Goal: Information Seeking & Learning: Learn about a topic

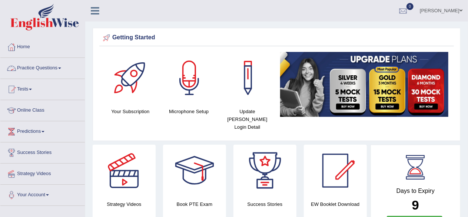
click at [60, 68] on link "Practice Questions" at bounding box center [42, 67] width 85 height 19
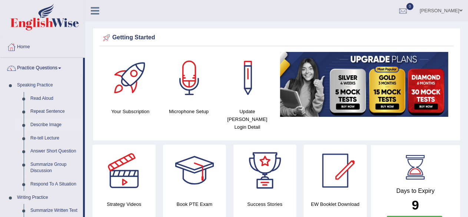
click at [46, 124] on link "Describe Image" at bounding box center [55, 124] width 56 height 13
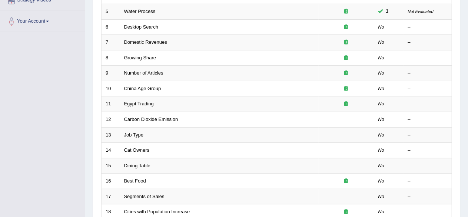
scroll to position [139, 0]
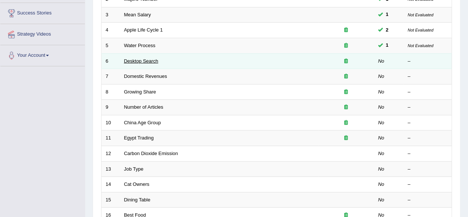
click at [146, 58] on link "Desktop Search" at bounding box center [141, 61] width 34 height 6
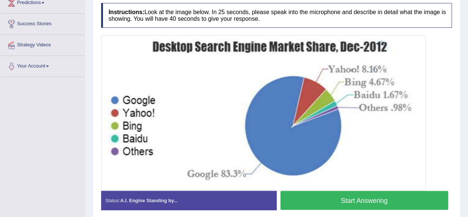
scroll to position [131, 0]
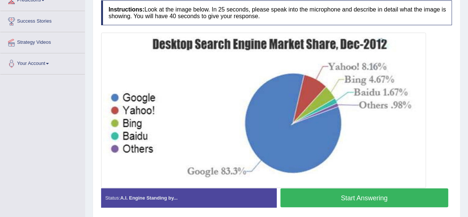
click at [366, 197] on button "Start Answering" at bounding box center [365, 197] width 168 height 19
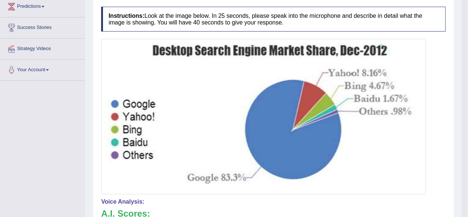
scroll to position [0, 0]
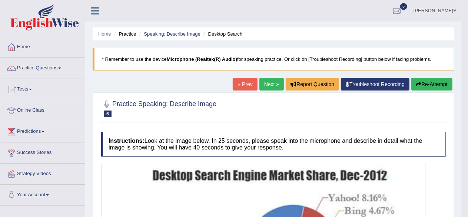
click at [266, 84] on link "Next »" at bounding box center [271, 84] width 24 height 13
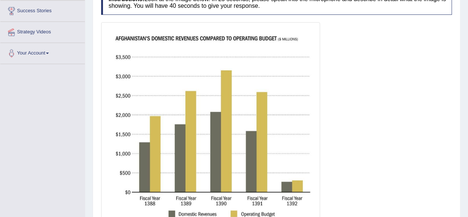
scroll to position [199, 0]
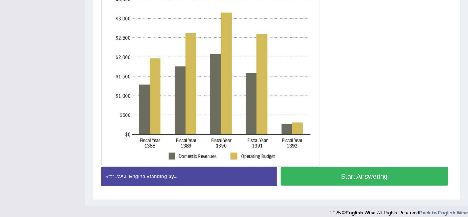
click at [383, 169] on button "Start Answering" at bounding box center [365, 176] width 168 height 19
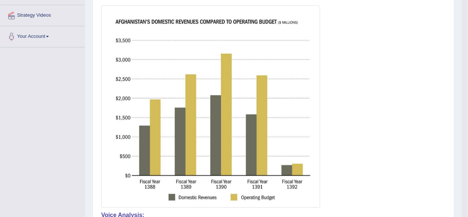
scroll to position [30, 0]
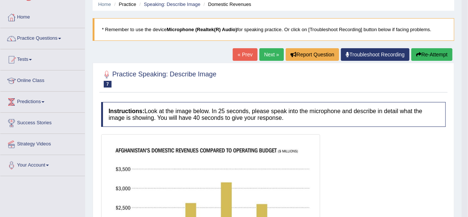
click at [269, 58] on link "Next »" at bounding box center [271, 54] width 24 height 13
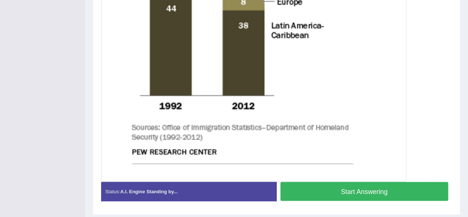
scroll to position [380, 0]
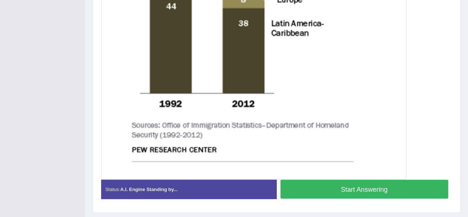
click at [389, 183] on button "Start Answering" at bounding box center [365, 189] width 168 height 19
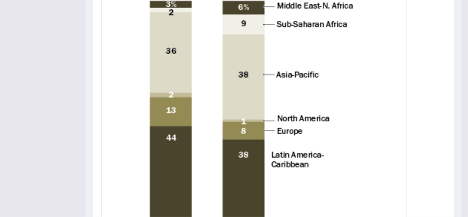
scroll to position [254, 0]
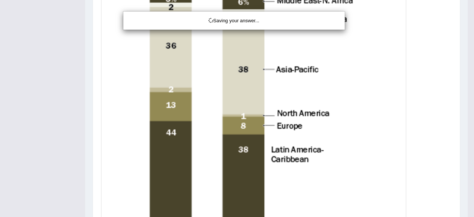
drag, startPoint x: 472, startPoint y: 113, endPoint x: 472, endPoint y: 103, distance: 10.0
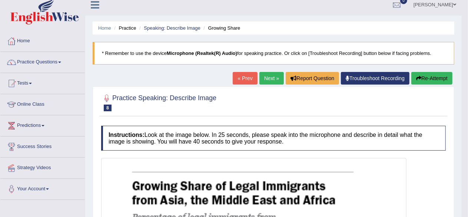
scroll to position [0, 0]
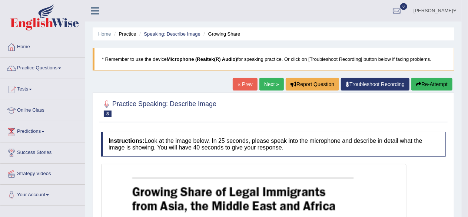
click at [266, 84] on link "Next »" at bounding box center [271, 84] width 24 height 13
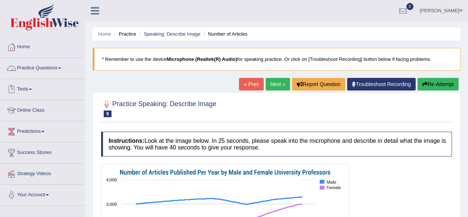
click at [42, 68] on link "Practice Questions" at bounding box center [42, 67] width 85 height 19
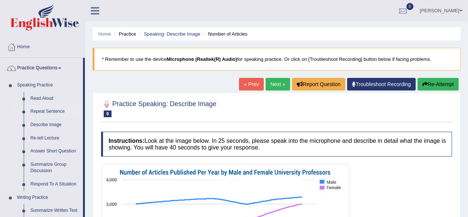
click at [45, 109] on link "Repeat Sentence" at bounding box center [55, 111] width 56 height 13
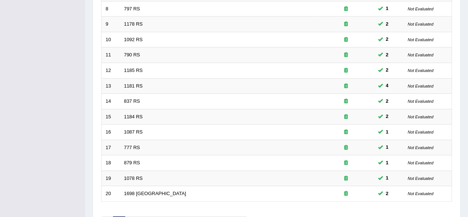
scroll to position [237, 0]
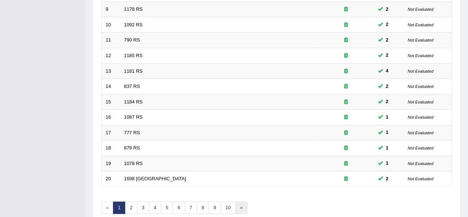
click at [240, 206] on link "»" at bounding box center [241, 208] width 12 height 12
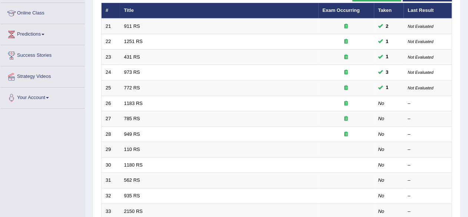
scroll to position [104, 0]
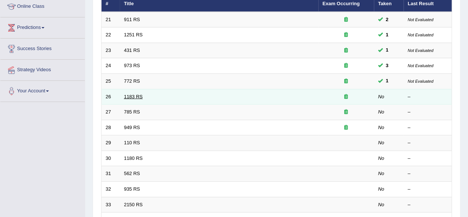
click at [136, 94] on link "1183 RS" at bounding box center [133, 97] width 19 height 6
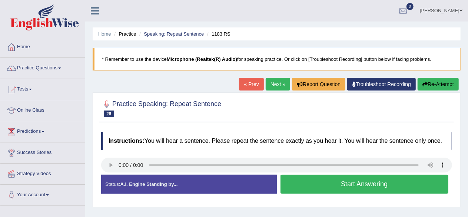
click at [198, 82] on div "Home Practice Speaking: Repeat Sentence 1183 RS * Remember to use the device Mi…" at bounding box center [276, 185] width 383 height 371
click at [46, 66] on link "Practice Questions" at bounding box center [42, 67] width 85 height 19
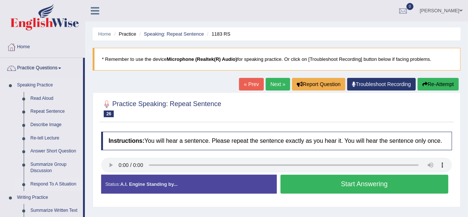
click at [50, 183] on link "Respond To A Situation" at bounding box center [55, 184] width 56 height 13
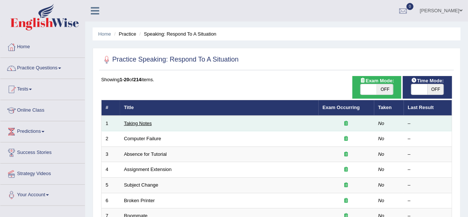
click at [143, 122] on link "Taking Notes" at bounding box center [138, 123] width 28 height 6
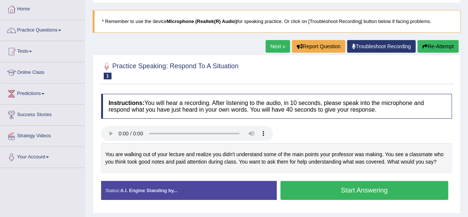
scroll to position [44, 0]
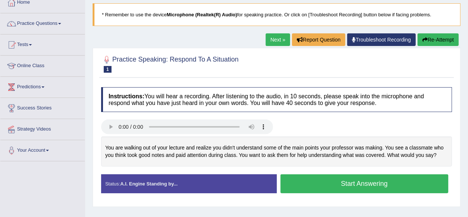
drag, startPoint x: 347, startPoint y: 185, endPoint x: 350, endPoint y: 136, distance: 49.0
click at [350, 136] on div "Instructions: You will hear a recording. After listening to the audio, in 10 se…" at bounding box center [276, 142] width 355 height 119
click at [354, 181] on button "Start Answering" at bounding box center [365, 183] width 168 height 19
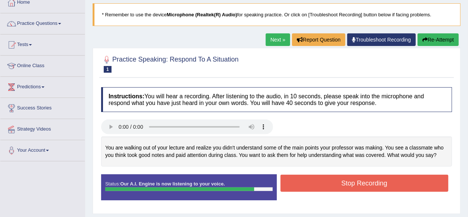
click at [363, 182] on button "Stop Recording" at bounding box center [365, 183] width 168 height 17
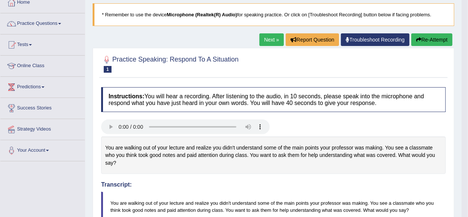
click at [314, 177] on h4 "Transcript:" at bounding box center [273, 164] width 345 height 48
click at [274, 42] on link "Next »" at bounding box center [271, 39] width 24 height 13
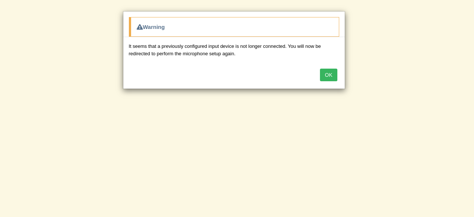
click at [327, 77] on button "OK" at bounding box center [328, 75] width 17 height 13
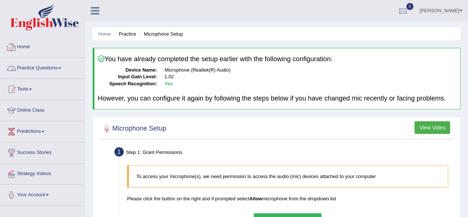
click at [40, 68] on link "Practice Questions" at bounding box center [42, 67] width 85 height 19
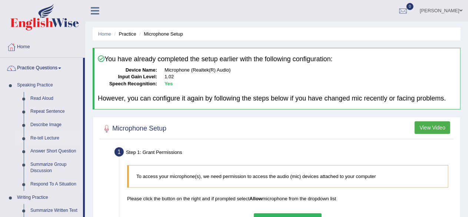
click at [46, 139] on link "Re-tell Lecture" at bounding box center [55, 138] width 56 height 13
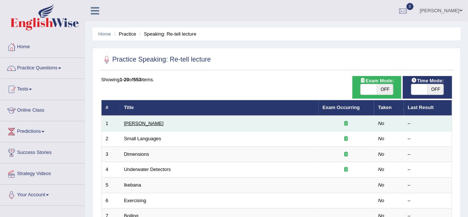
click at [147, 124] on link "[PERSON_NAME]" at bounding box center [144, 123] width 40 height 6
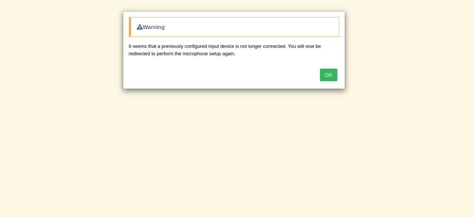
click at [334, 76] on button "OK" at bounding box center [328, 75] width 17 height 13
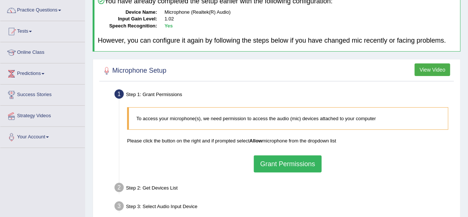
scroll to position [62, 0]
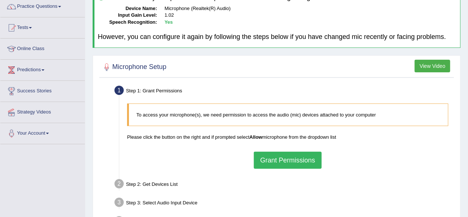
click at [280, 152] on button "Grant Permissions" at bounding box center [287, 160] width 67 height 17
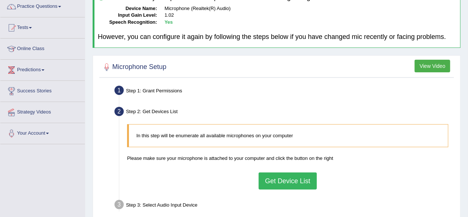
click at [288, 178] on button "Get Device List" at bounding box center [288, 180] width 58 height 17
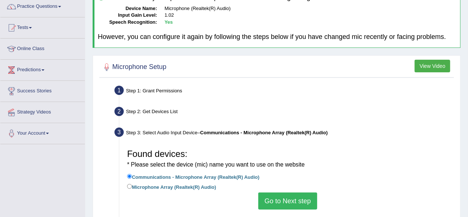
click at [290, 201] on button "Go to Next step" at bounding box center [287, 200] width 59 height 17
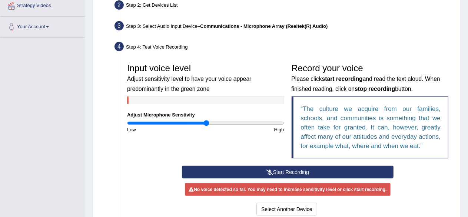
scroll to position [175, 0]
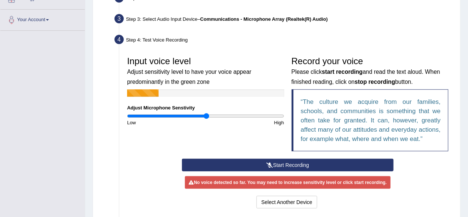
click at [278, 163] on button "Start Recording" at bounding box center [288, 165] width 212 height 13
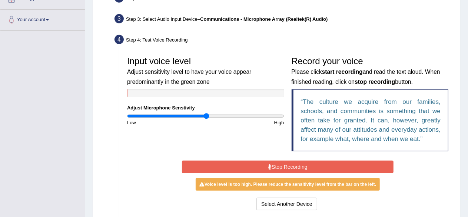
click at [348, 160] on button "Stop Recording" at bounding box center [288, 166] width 212 height 13
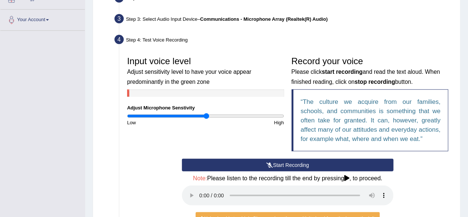
scroll to position [284, 0]
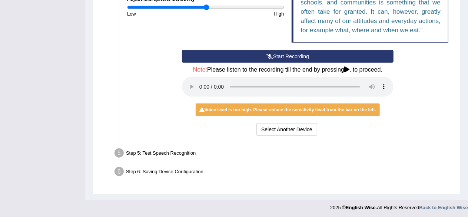
click at [315, 157] on div "Step 5: Test Speech Recognition" at bounding box center [284, 154] width 346 height 16
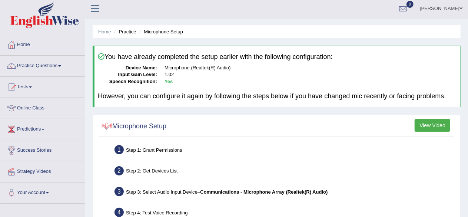
scroll to position [0, 0]
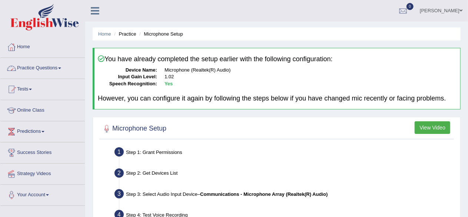
click at [51, 64] on link "Practice Questions" at bounding box center [42, 67] width 85 height 19
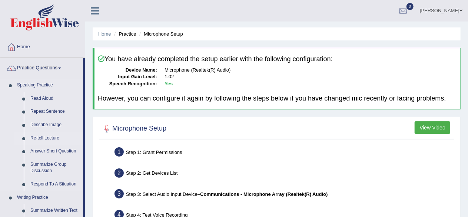
click at [43, 135] on link "Re-tell Lecture" at bounding box center [55, 138] width 56 height 13
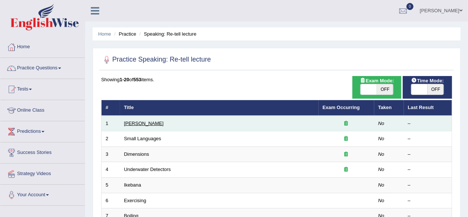
click at [130, 123] on link "[PERSON_NAME]" at bounding box center [144, 123] width 40 height 6
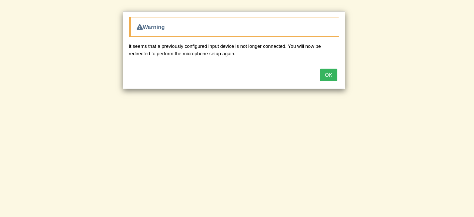
click at [327, 77] on button "OK" at bounding box center [328, 75] width 17 height 13
